Goal: Navigation & Orientation: Find specific page/section

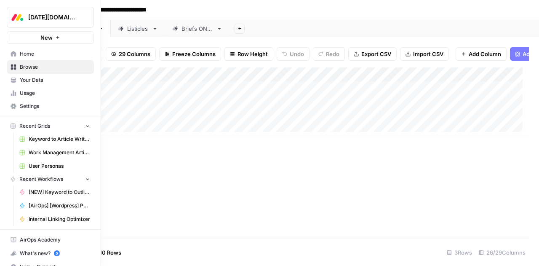
click at [30, 62] on link "Browse" at bounding box center [50, 66] width 87 height 13
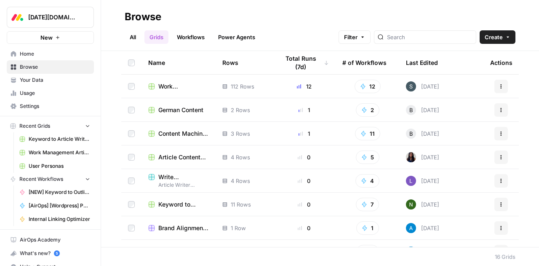
click at [164, 86] on span "Work Management Article Grid" at bounding box center [183, 86] width 51 height 8
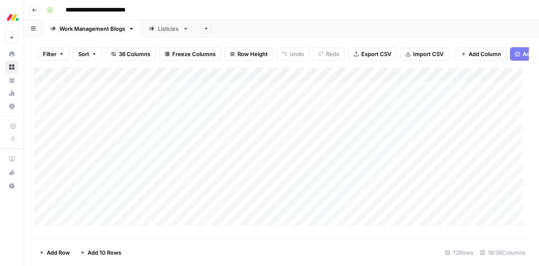
click at [164, 29] on div "Listicles" at bounding box center [168, 28] width 21 height 8
